Goal: Transaction & Acquisition: Purchase product/service

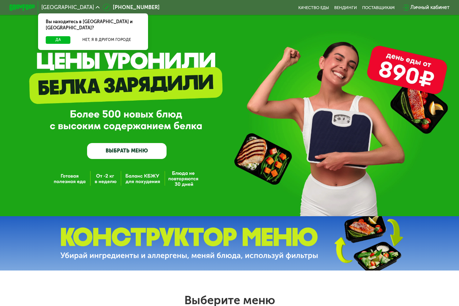
drag, startPoint x: 59, startPoint y: 9, endPoint x: 96, endPoint y: 39, distance: 47.7
click at [96, 13] on div "[GEOGRAPHIC_DATA] Вы находитесь в [GEOGRAPHIC_DATA] и [GEOGRAPHIC_DATA]? Да Нет…" at bounding box center [70, 8] width 64 height 12
click at [98, 36] on button "Нет, я в другом городе" at bounding box center [106, 40] width 67 height 8
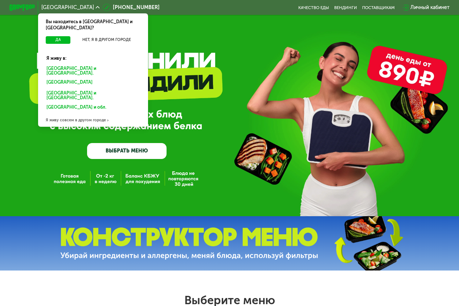
click at [78, 78] on div "[GEOGRAPHIC_DATA] и [GEOGRAPHIC_DATA]." at bounding box center [91, 83] width 99 height 10
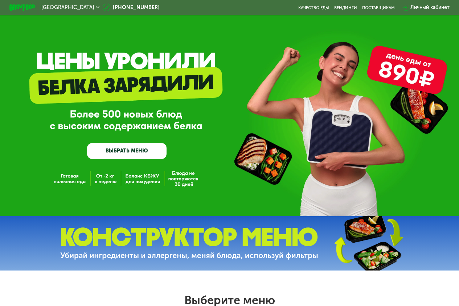
click at [136, 152] on link "ВЫБРАТЬ МЕНЮ" at bounding box center [126, 151] width 79 height 16
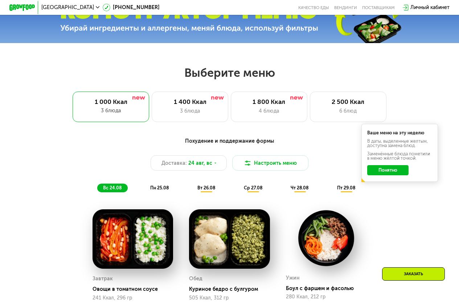
scroll to position [107, 0]
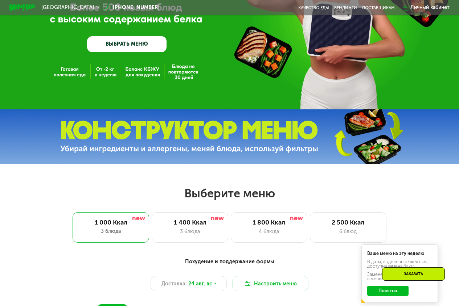
click at [162, 139] on img at bounding box center [189, 137] width 258 height 32
drag, startPoint x: 356, startPoint y: 143, endPoint x: 325, endPoint y: 143, distance: 31.2
click at [356, 143] on img at bounding box center [368, 136] width 108 height 57
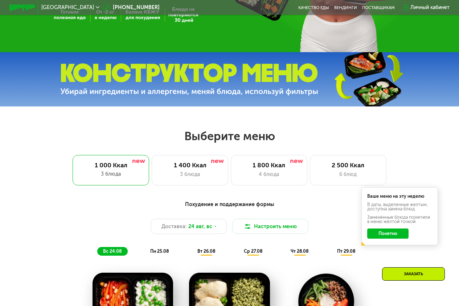
scroll to position [194, 0]
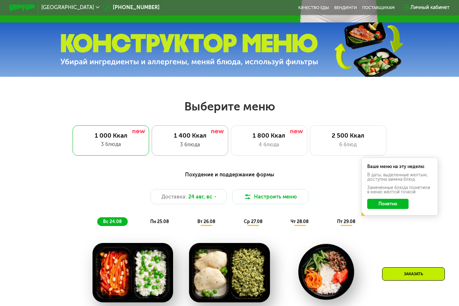
click at [218, 146] on div "3 блюда" at bounding box center [189, 145] width 63 height 8
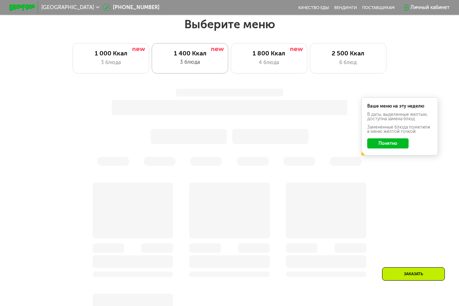
scroll to position [281, 0]
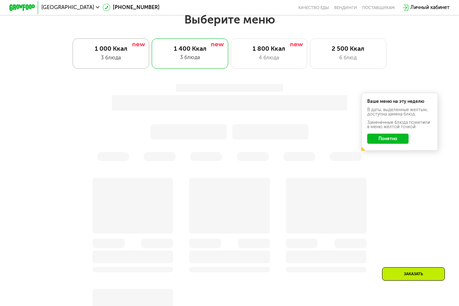
click at [90, 53] on div "1 000 Ккал" at bounding box center [110, 49] width 63 height 8
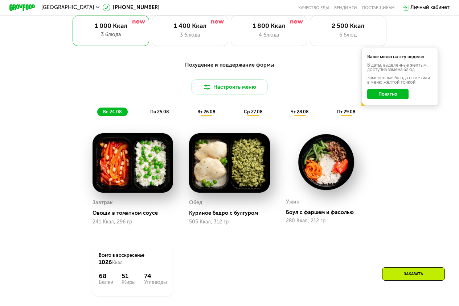
scroll to position [325, 0]
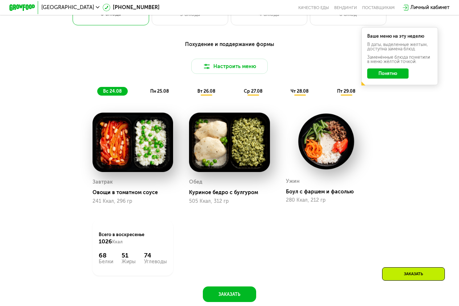
click at [161, 94] on span "пн 25.08" at bounding box center [159, 90] width 18 height 5
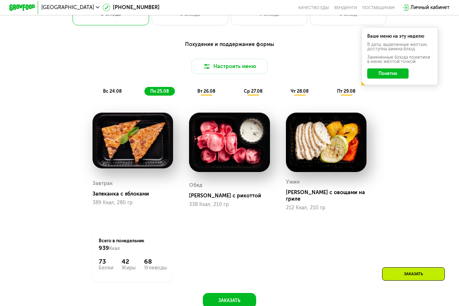
click at [144, 96] on div "вс 24.08" at bounding box center [159, 91] width 30 height 9
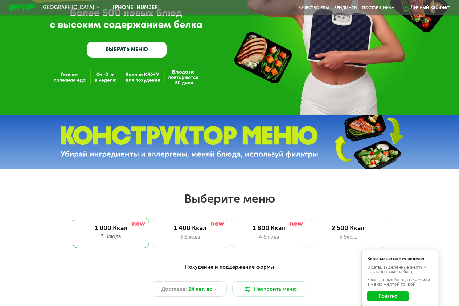
scroll to position [0, 0]
